Goal: Find specific page/section: Find specific page/section

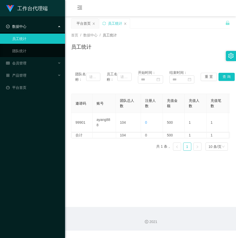
click at [31, 31] on div "数据中心" at bounding box center [32, 26] width 65 height 10
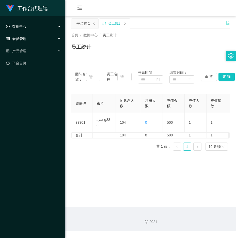
click at [22, 29] on div "数据中心" at bounding box center [32, 26] width 65 height 10
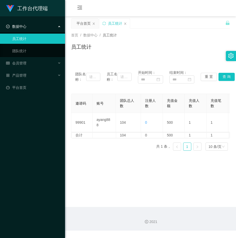
click at [21, 39] on link "员工统计" at bounding box center [36, 39] width 49 height 10
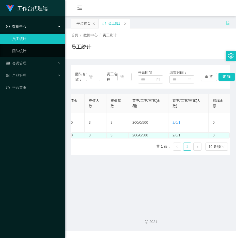
scroll to position [0, 105]
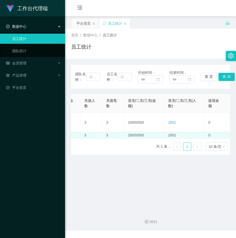
drag, startPoint x: 145, startPoint y: 137, endPoint x: 149, endPoint y: 137, distance: 4.1
click at [148, 137] on td "200/0/500" at bounding box center [144, 135] width 40 height 5
click at [149, 137] on td "200/0/500" at bounding box center [144, 135] width 40 height 5
